Goal: Task Accomplishment & Management: Use online tool/utility

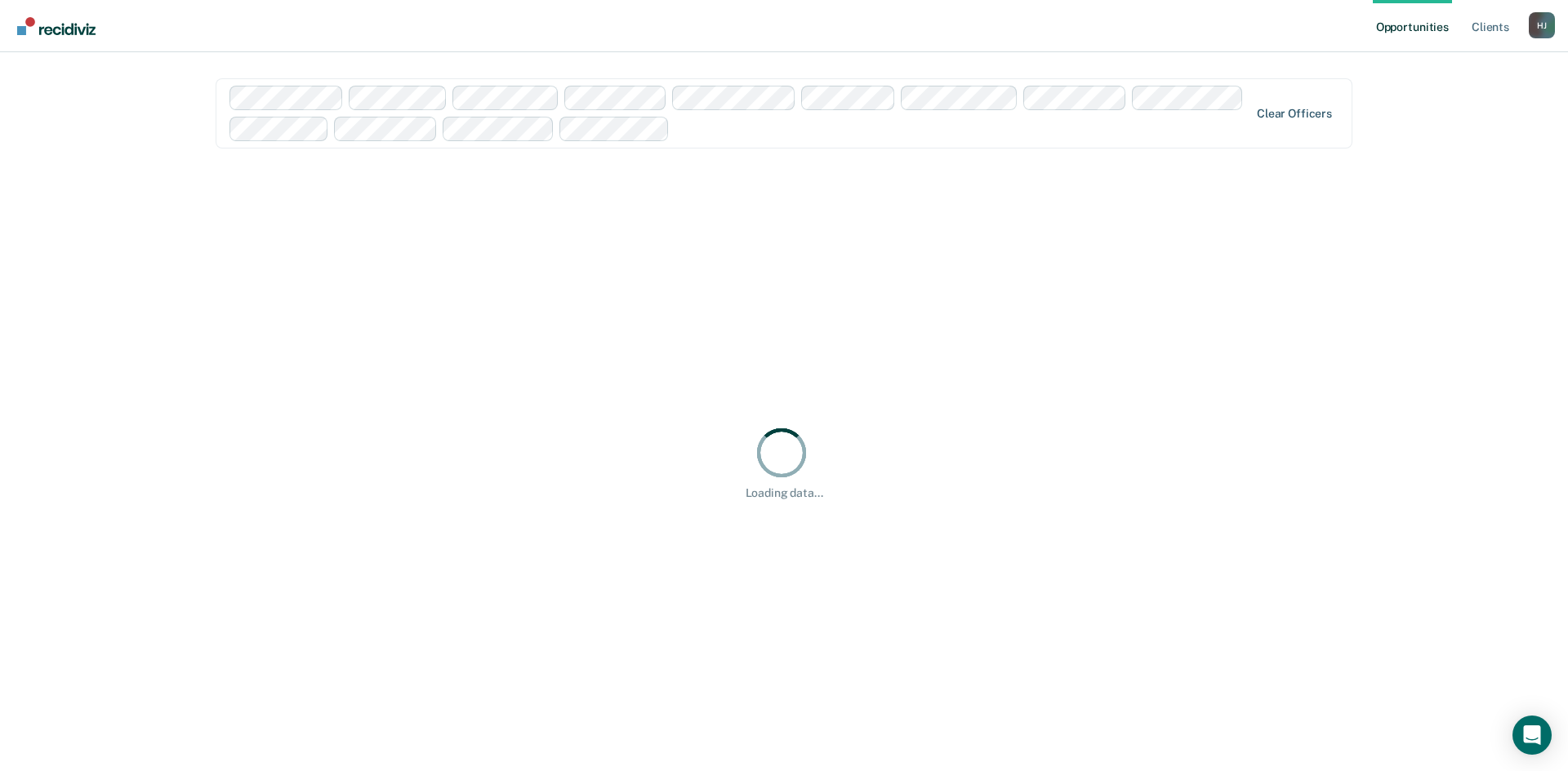
click at [1287, 104] on div "Clear officers" at bounding box center [784, 113] width 1136 height 70
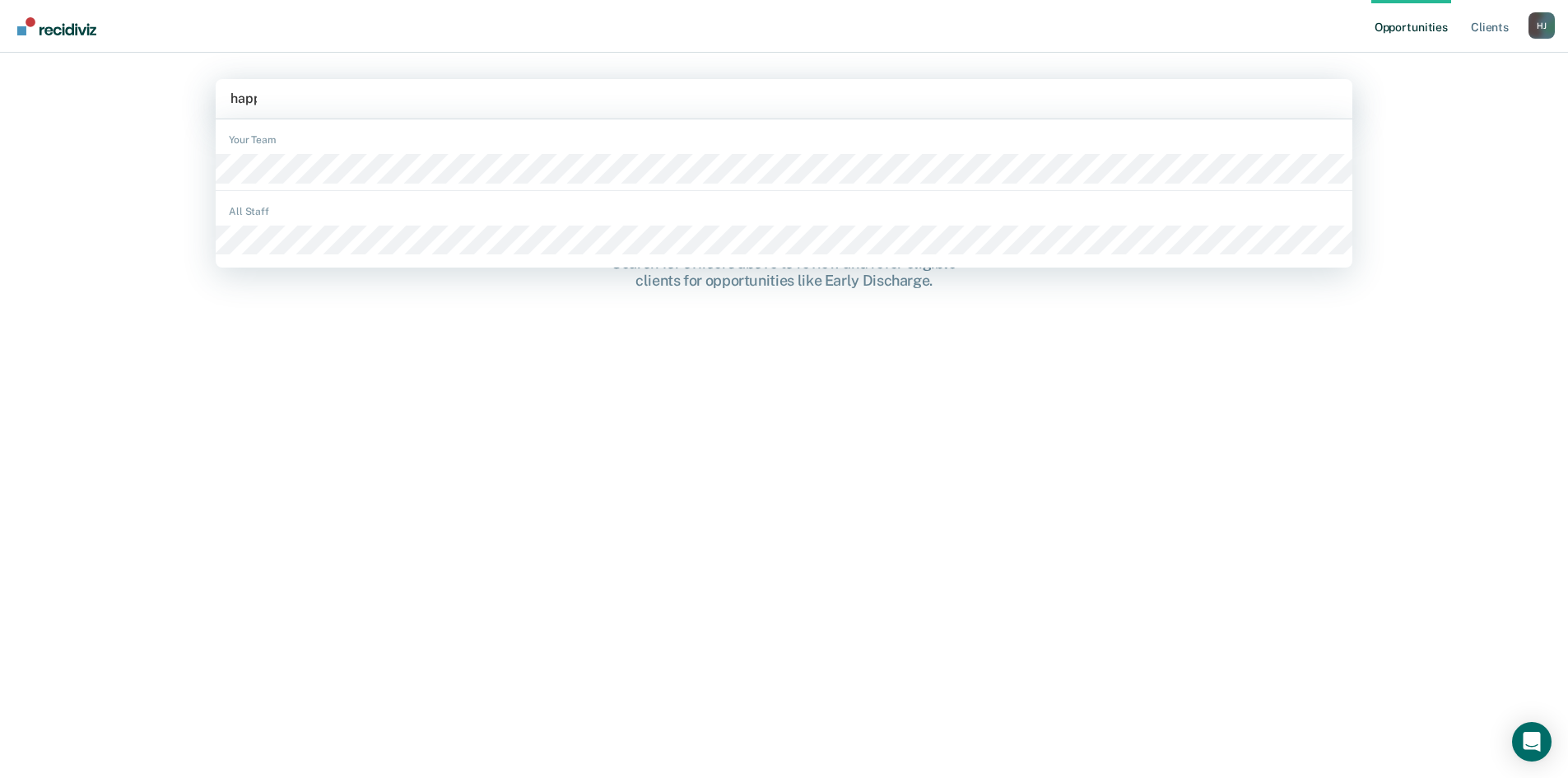
type input "[PERSON_NAME]"
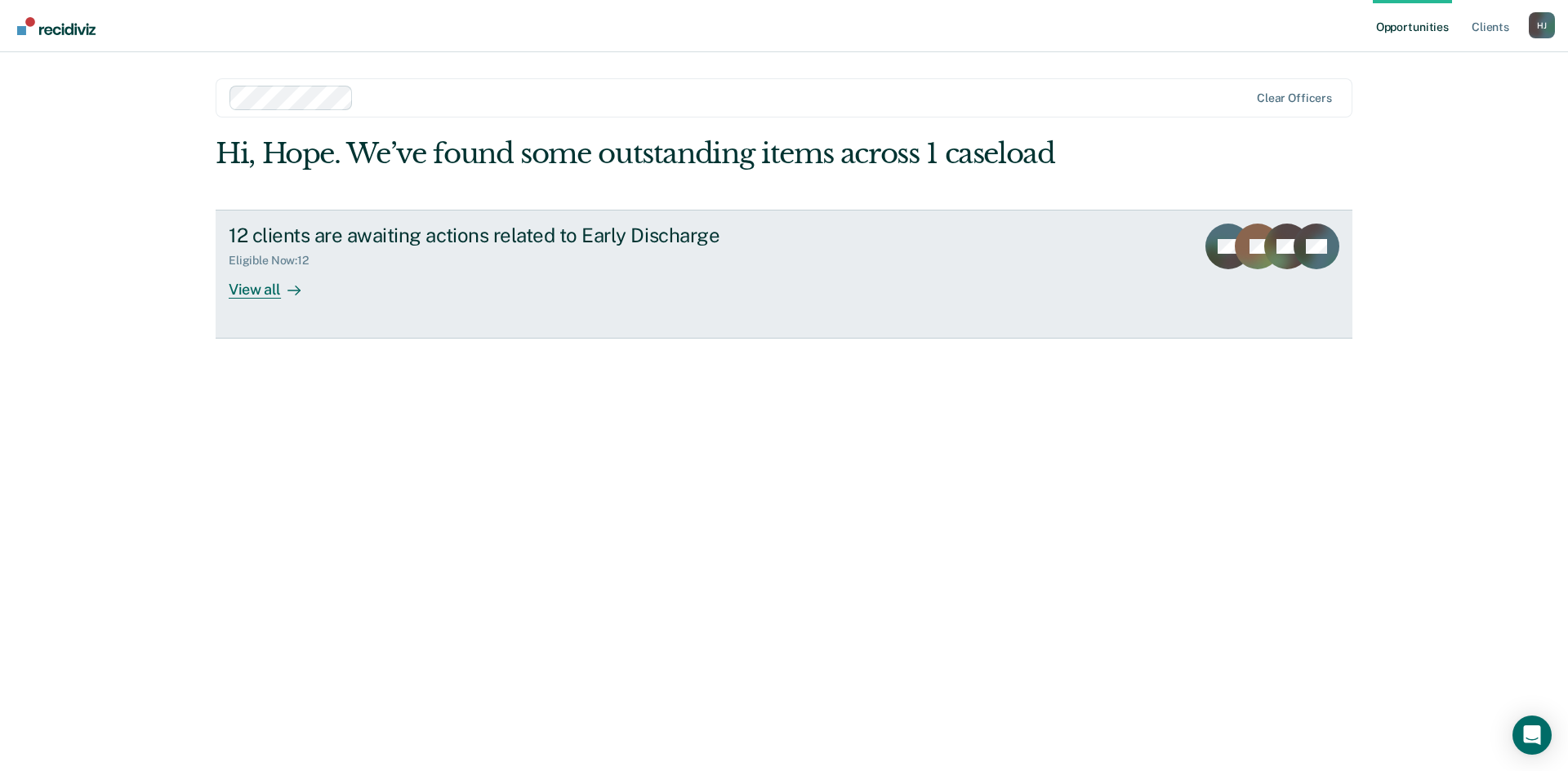
click at [263, 280] on div "View all" at bounding box center [274, 282] width 92 height 31
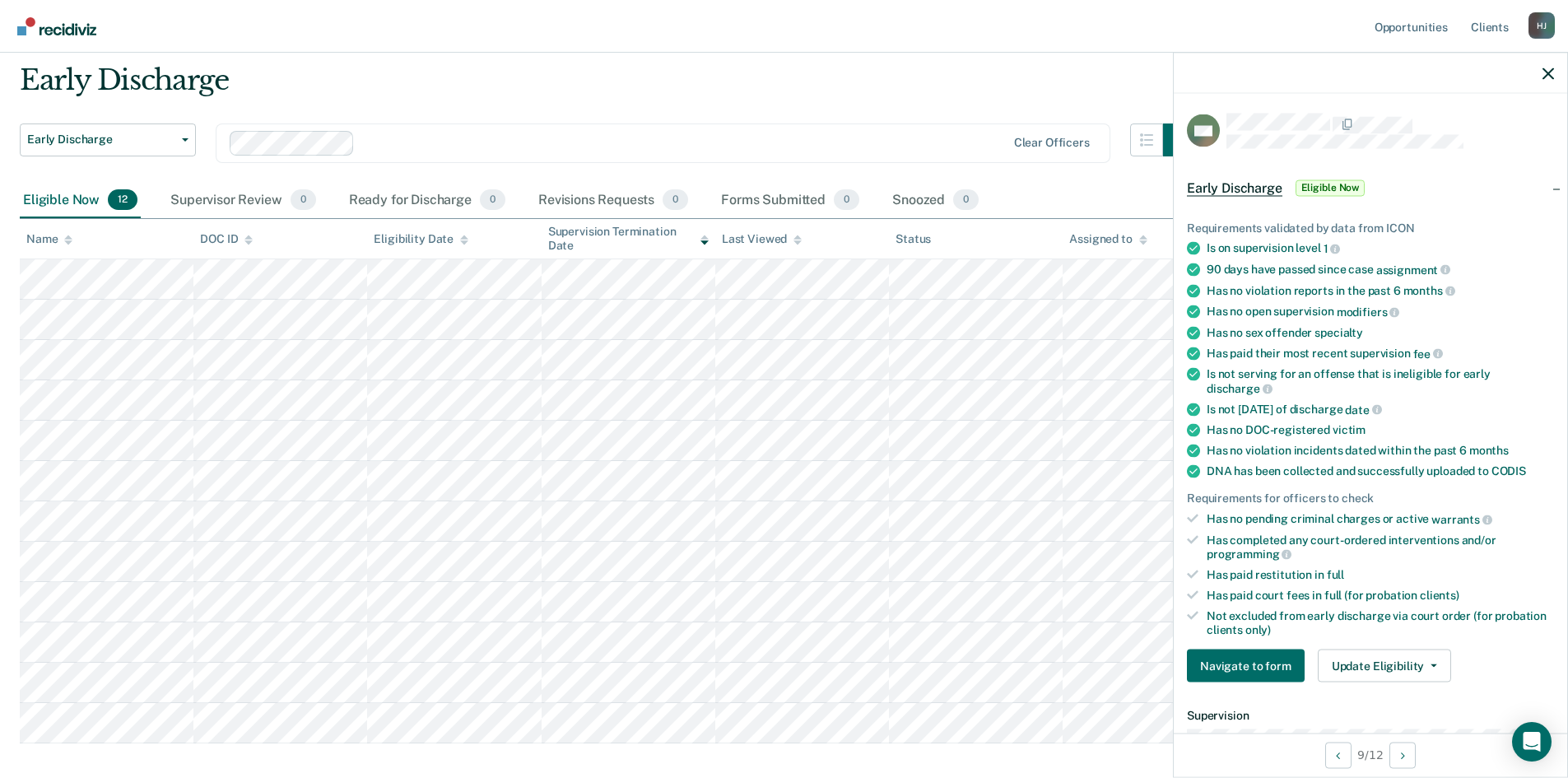
scroll to position [134, 0]
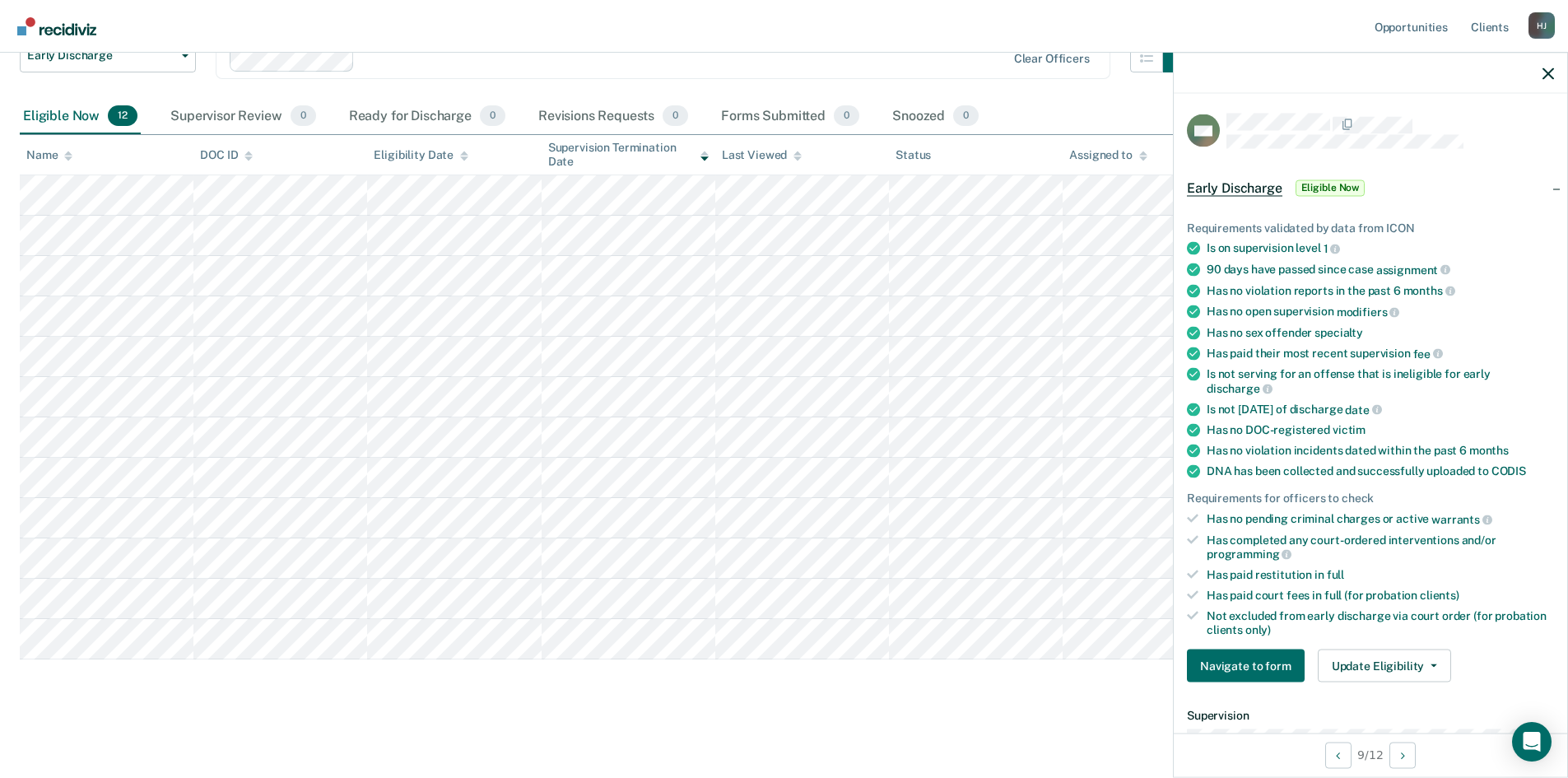
click at [1535, 75] on div at bounding box center [1370, 73] width 393 height 41
click at [1553, 73] on icon "button" at bounding box center [1548, 73] width 12 height 12
click at [1554, 80] on div at bounding box center [1370, 73] width 393 height 41
click at [1547, 77] on icon "button" at bounding box center [1548, 73] width 12 height 12
